Goal: Task Accomplishment & Management: Manage account settings

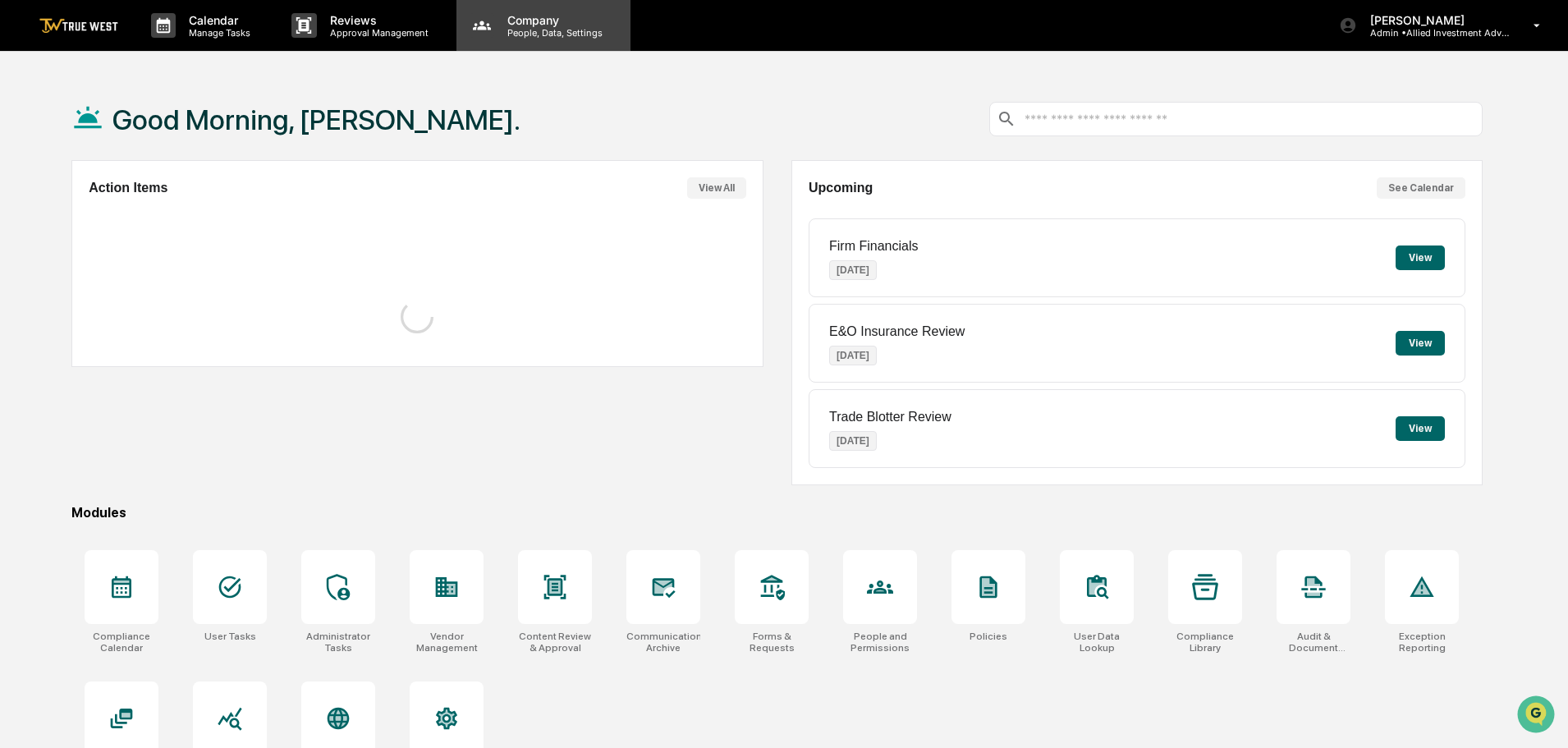
click at [542, 30] on p "People, Data, Settings" at bounding box center [553, 32] width 117 height 11
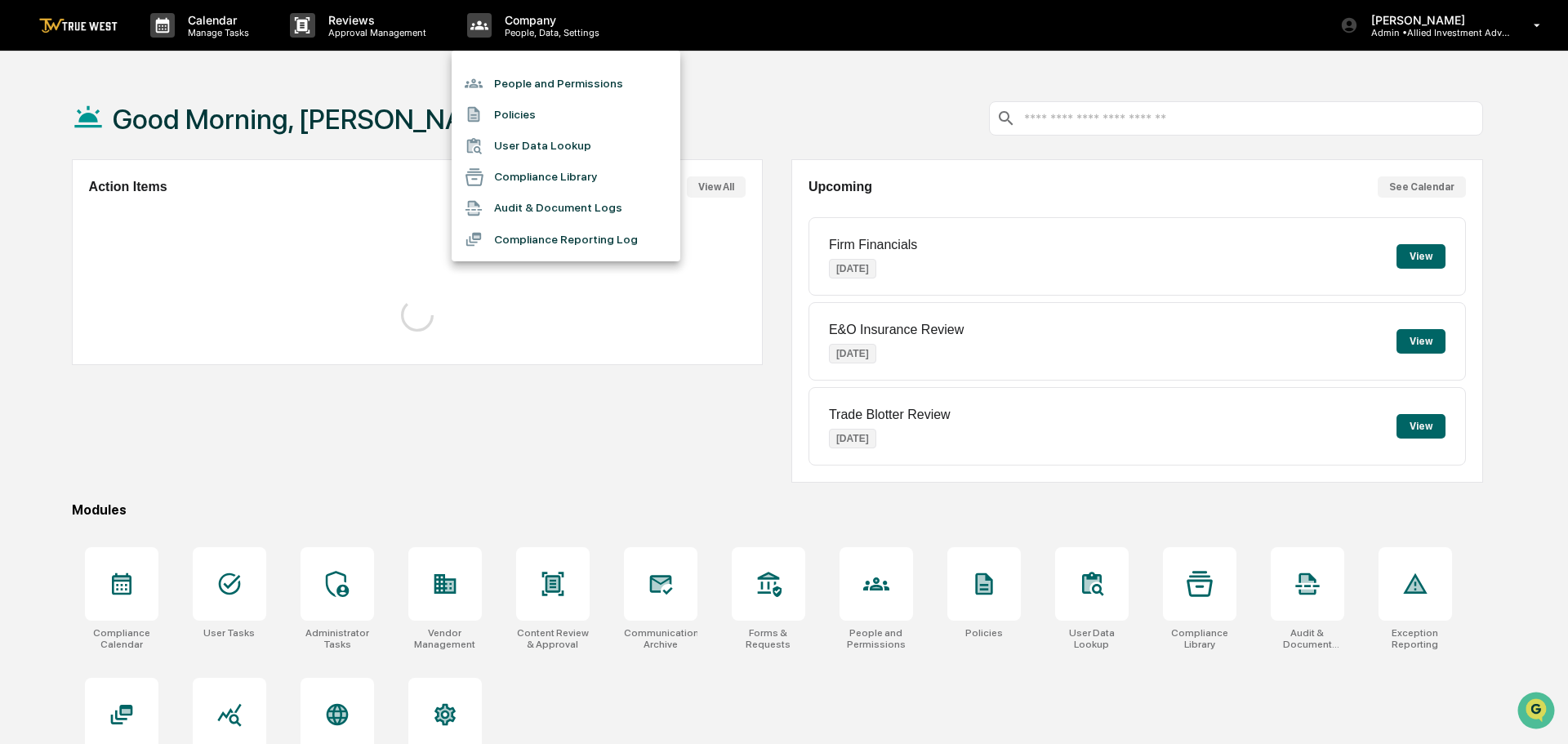
click at [528, 86] on li "People and Permissions" at bounding box center [566, 83] width 229 height 31
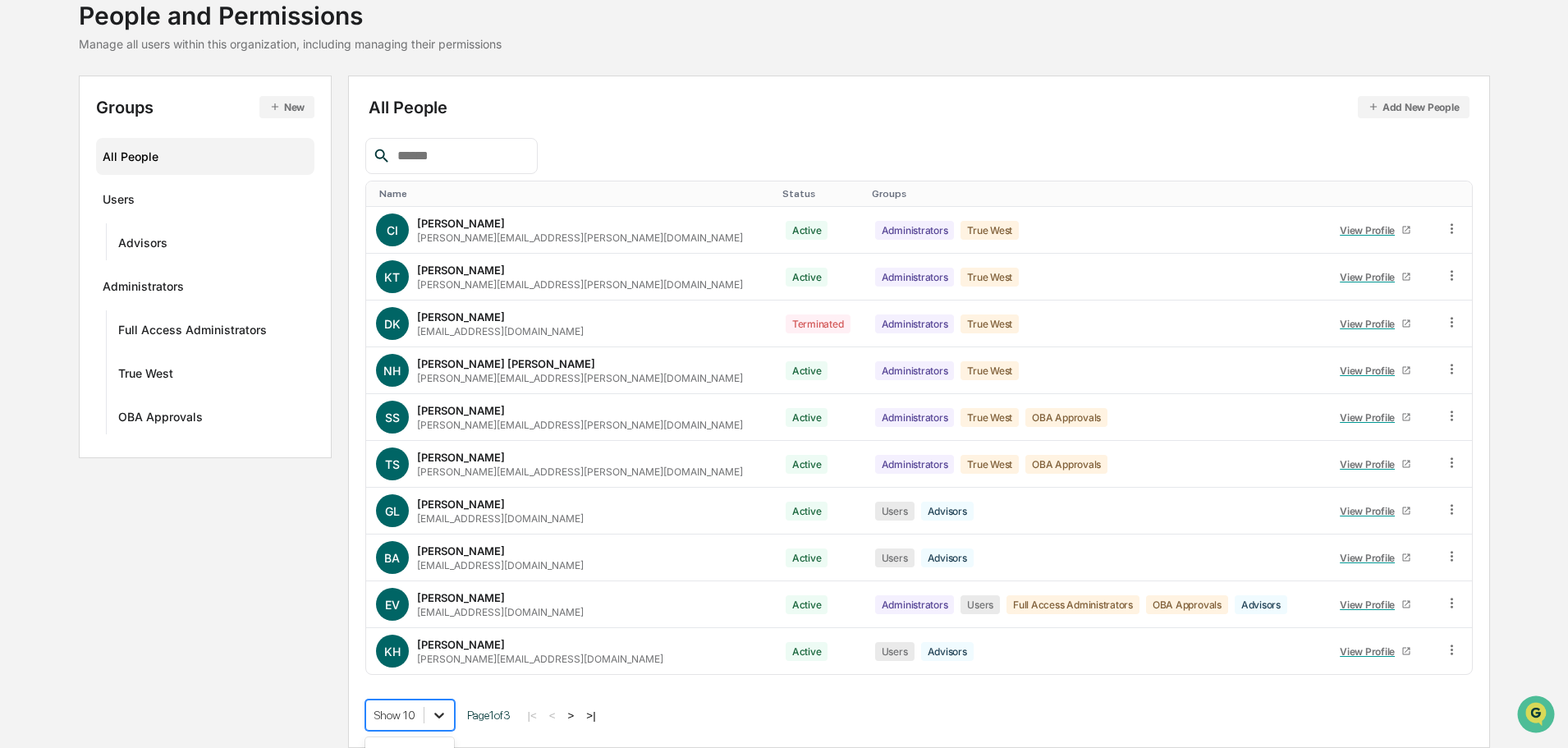
scroll to position [236, 0]
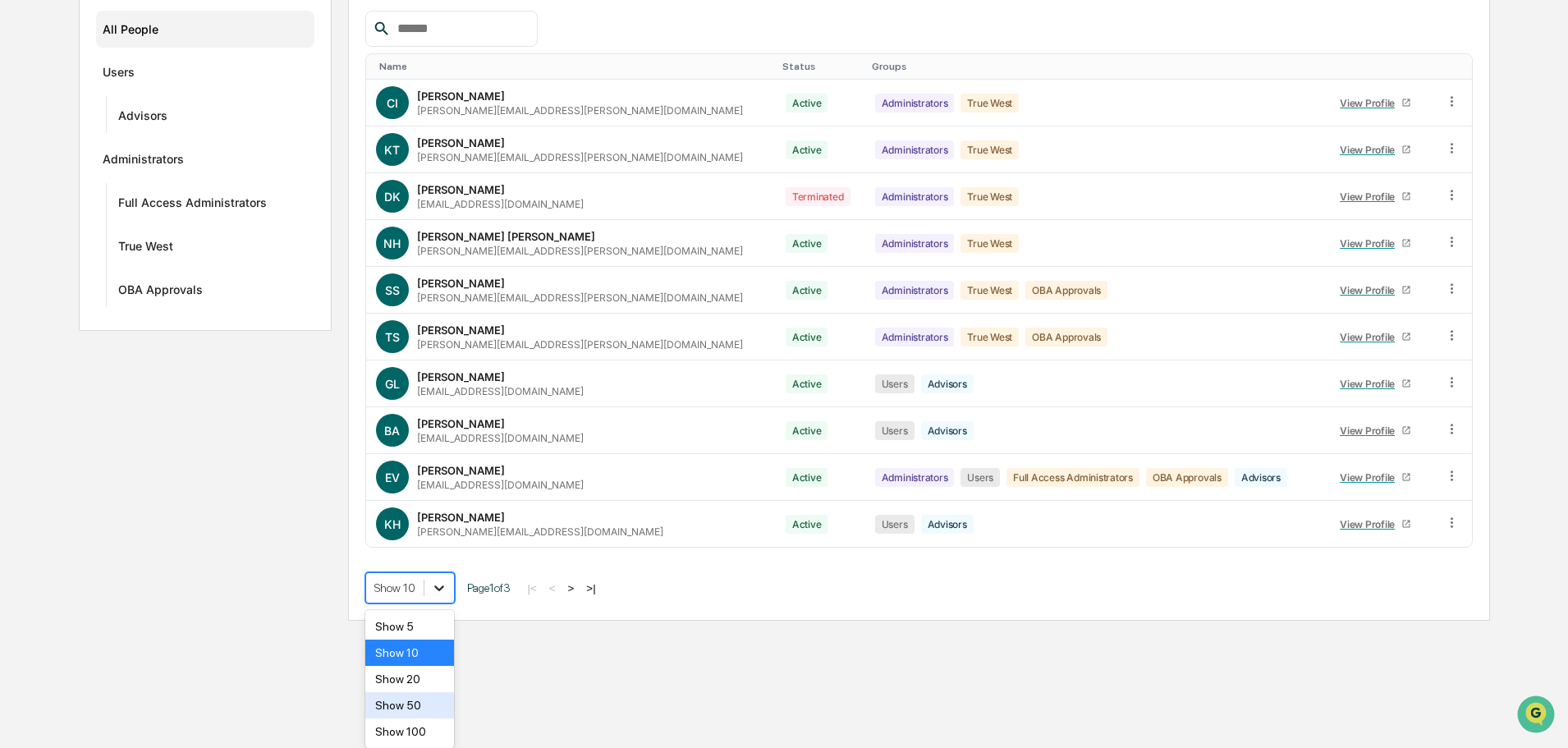
click at [439, 621] on body "Calendar Manage Tasks Reviews Approval Management Company People, Data, Setting…" at bounding box center [784, 192] width 1568 height 857
click at [405, 705] on div "Show 50" at bounding box center [410, 705] width 89 height 26
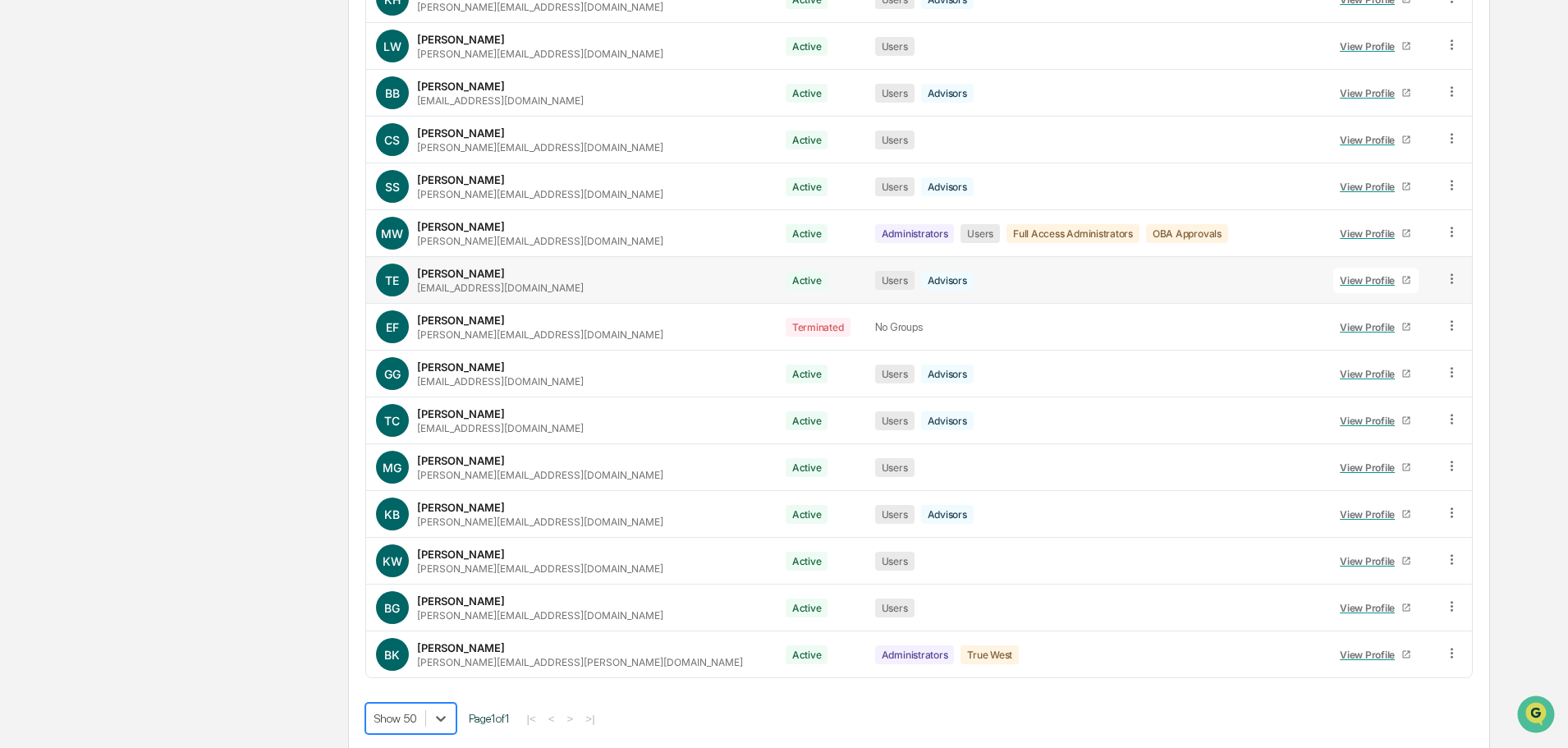
scroll to position [764, 0]
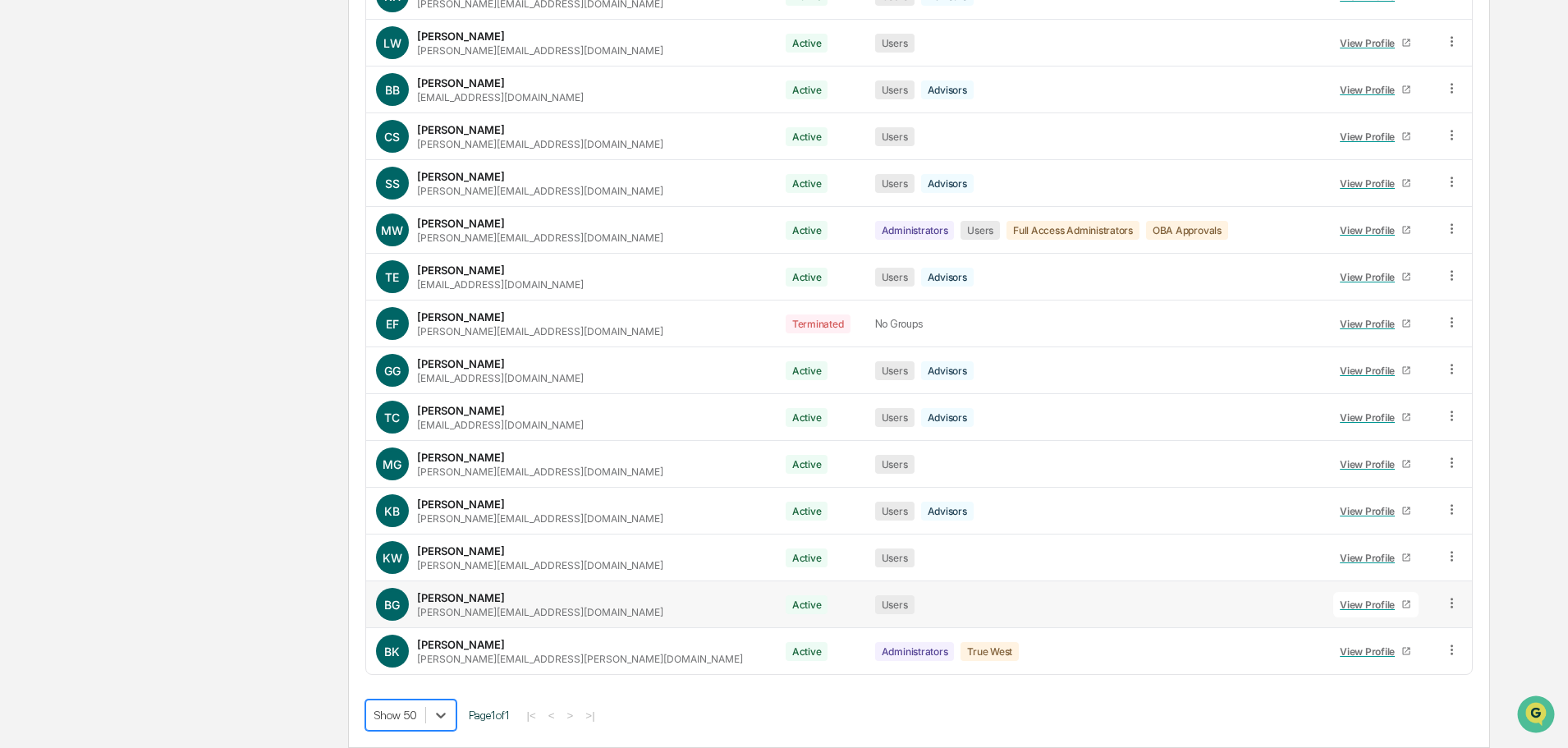
click at [1446, 604] on icon at bounding box center [1452, 603] width 16 height 16
click at [1398, 628] on div "Groups & Permissions" at bounding box center [1376, 630] width 141 height 20
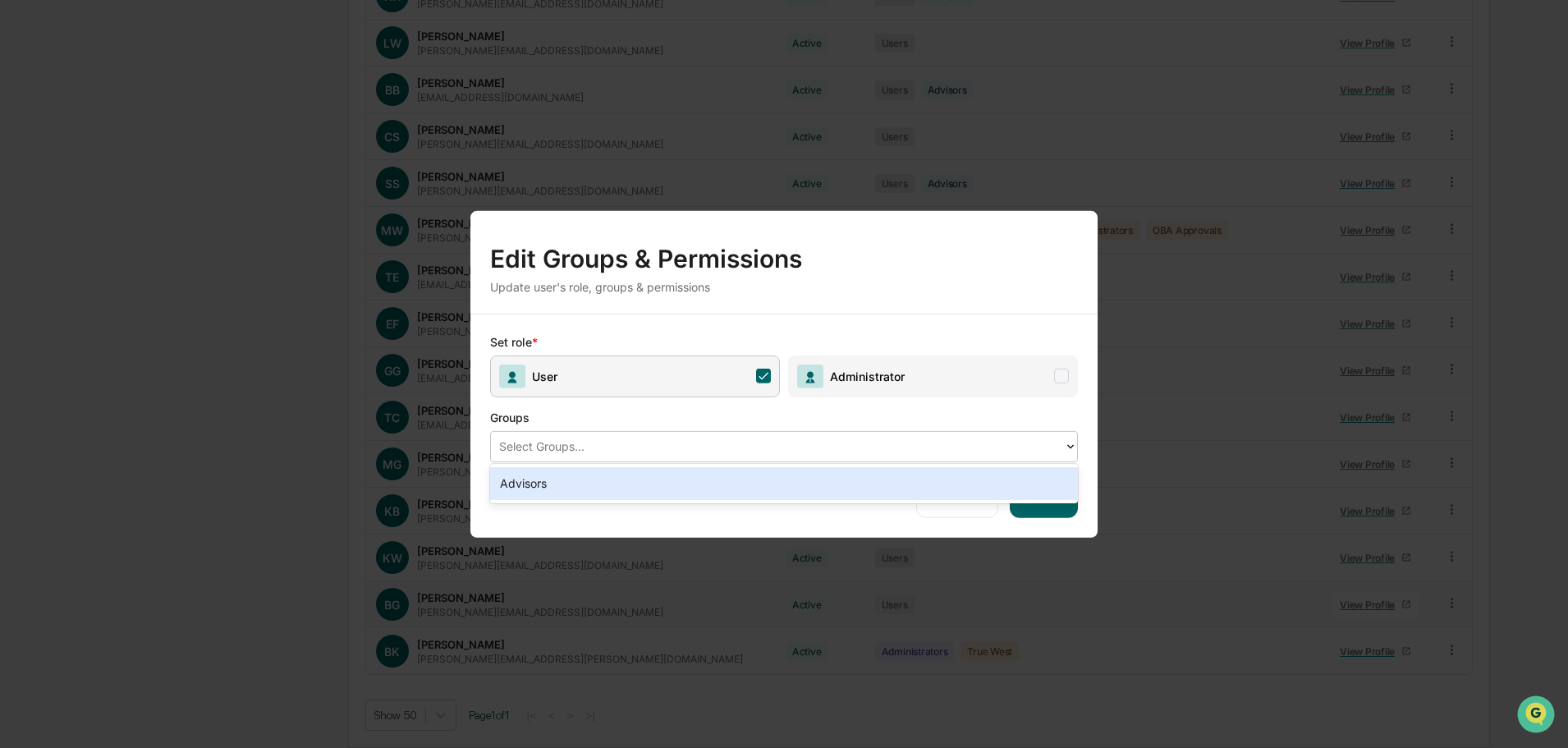
click at [605, 443] on div at bounding box center [778, 446] width 557 height 19
click at [526, 483] on div "Advisors" at bounding box center [784, 483] width 588 height 33
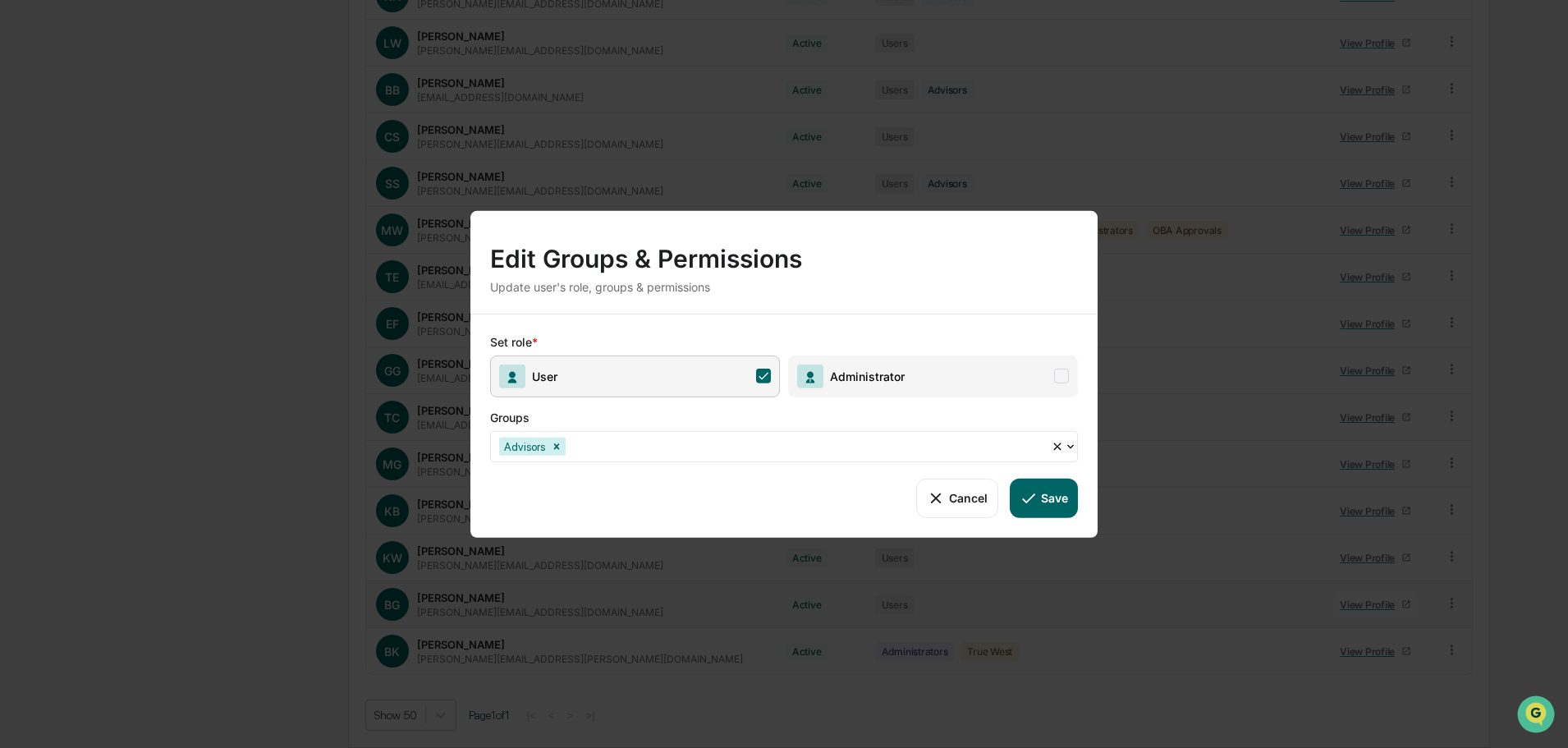
click at [1053, 495] on button "Save" at bounding box center [1044, 498] width 68 height 40
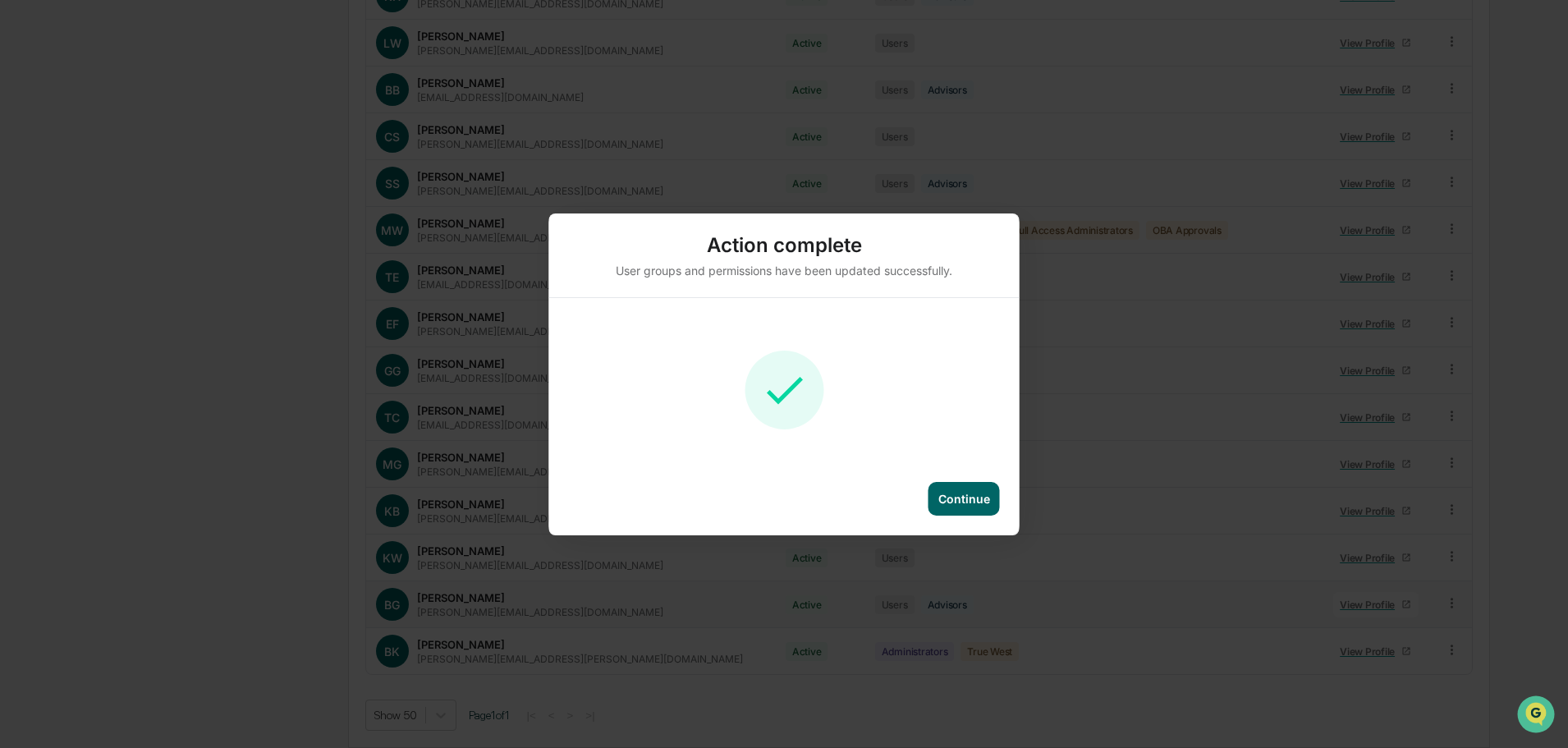
click at [959, 495] on div "Continue" at bounding box center [964, 499] width 52 height 14
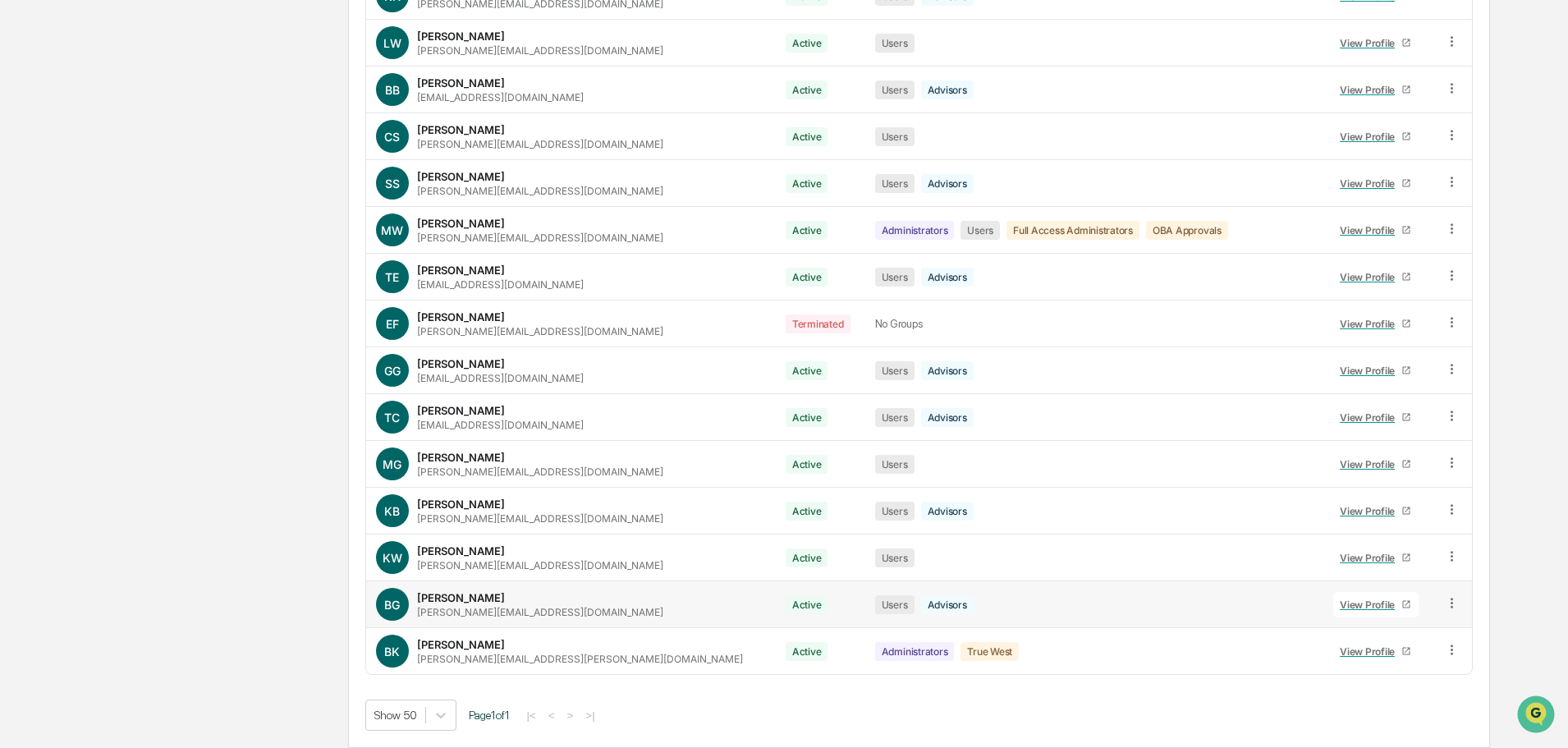
click at [1345, 600] on div "View Profile" at bounding box center [1371, 604] width 61 height 12
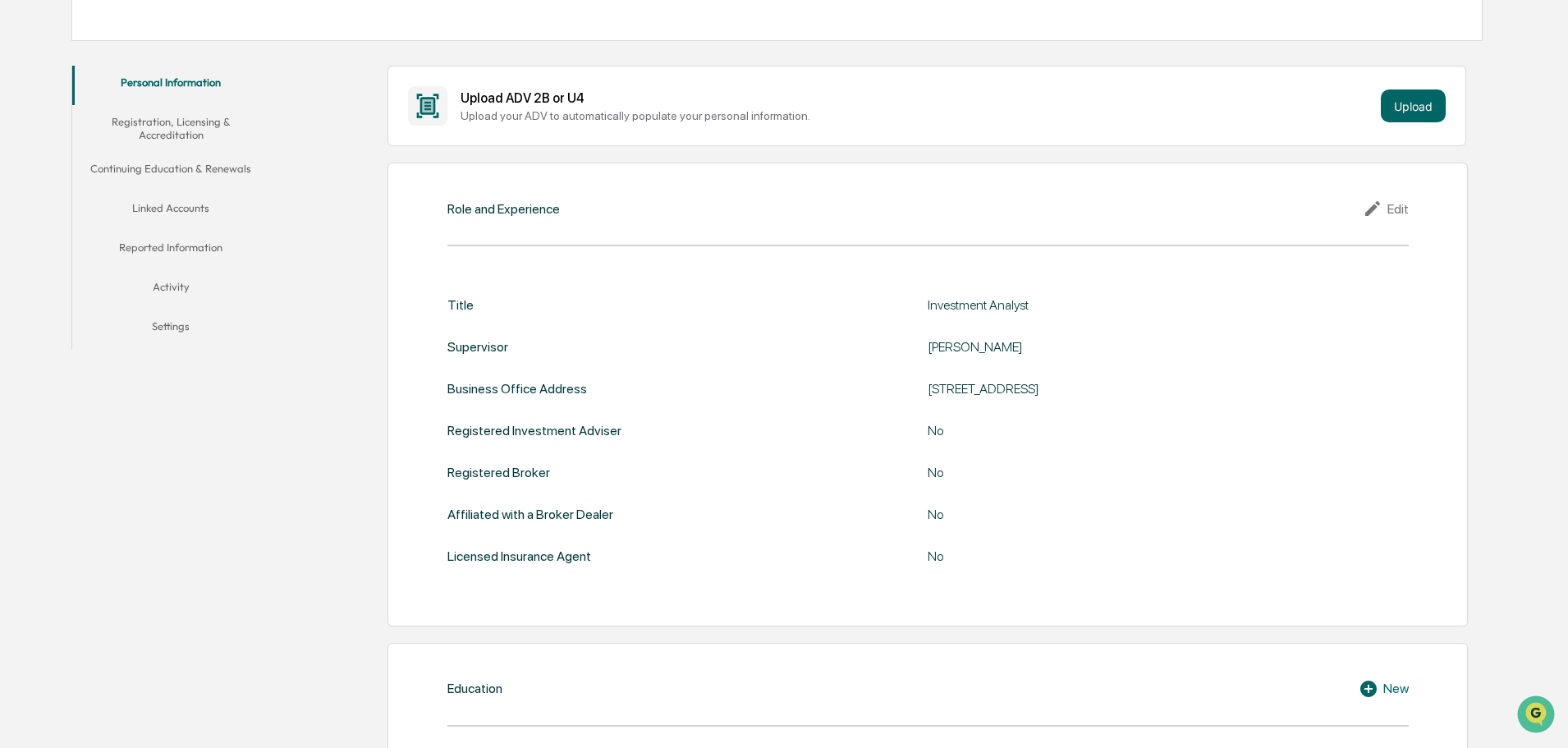
click at [179, 205] on button "Linked Accounts" at bounding box center [171, 211] width 197 height 40
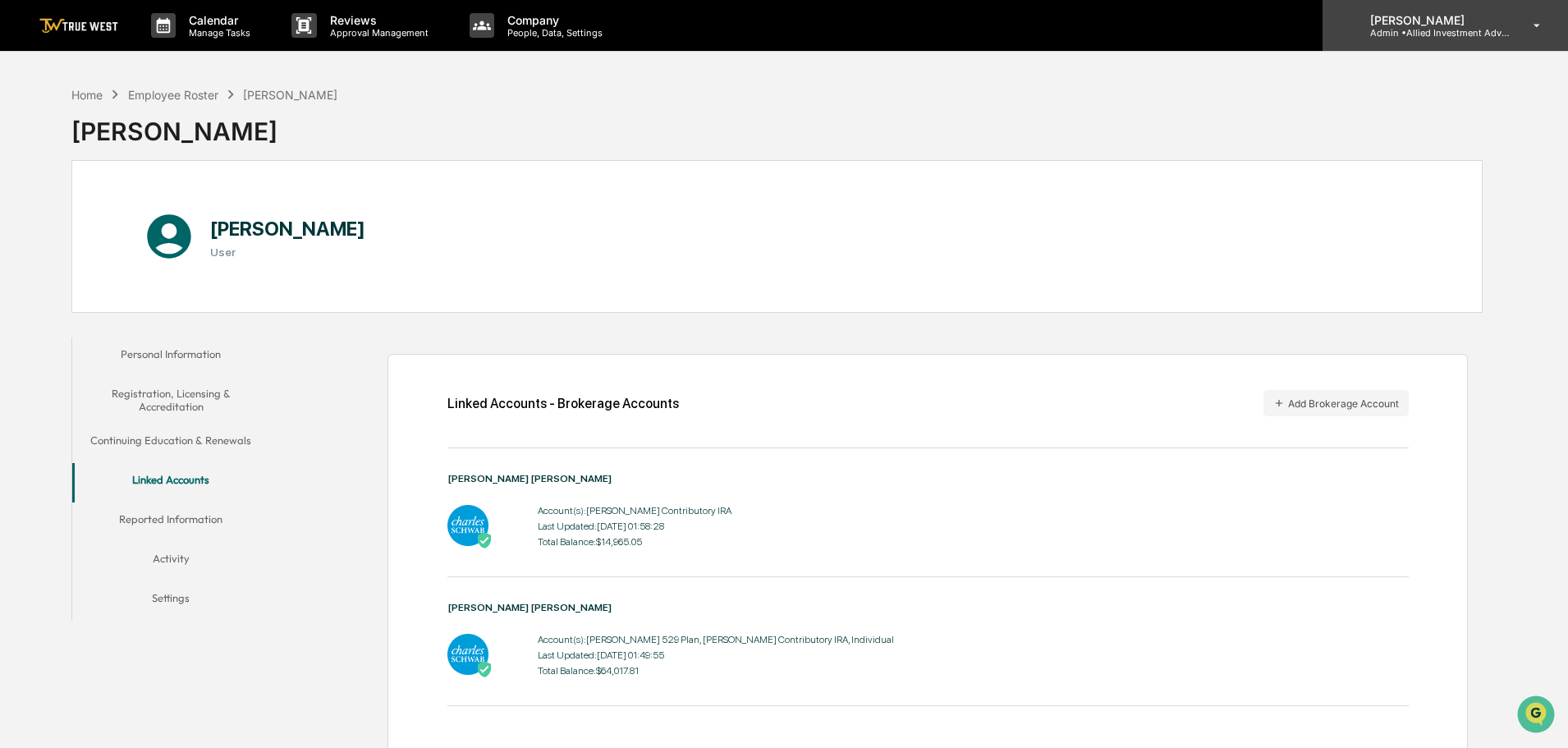
click at [1422, 29] on p "Admin • Allied Investment Advisors" at bounding box center [1433, 32] width 153 height 11
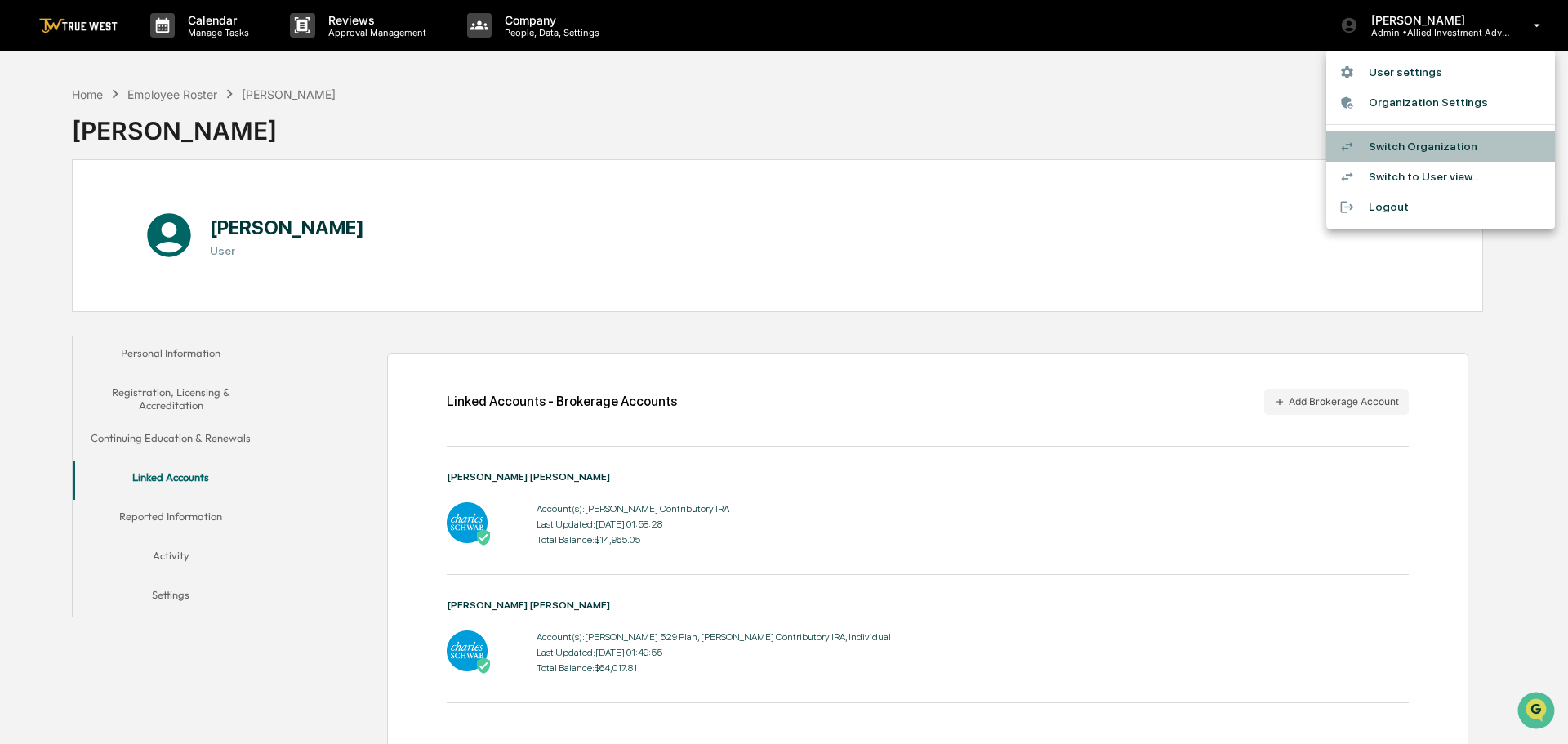
click at [1404, 144] on li "Switch Organization" at bounding box center [1441, 146] width 229 height 30
